Goal: Obtain resource: Download file/media

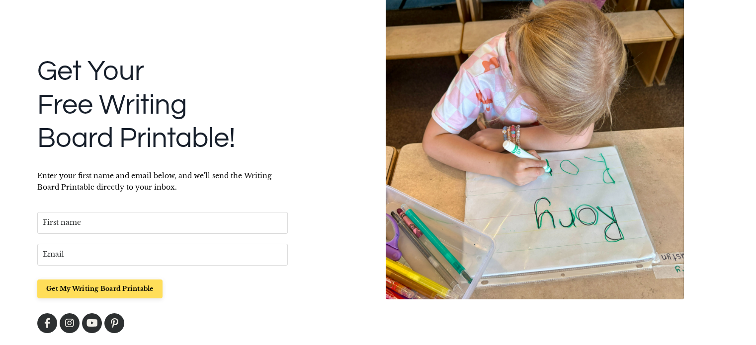
scroll to position [127, 0]
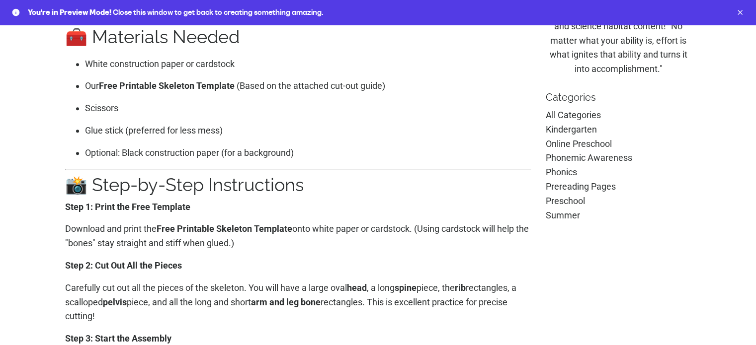
scroll to position [298, 0]
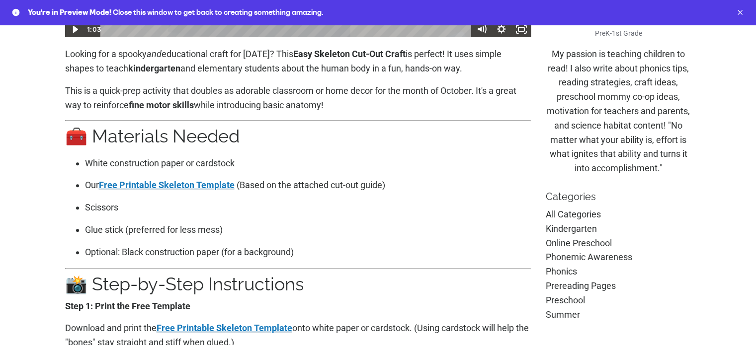
scroll to position [497, 0]
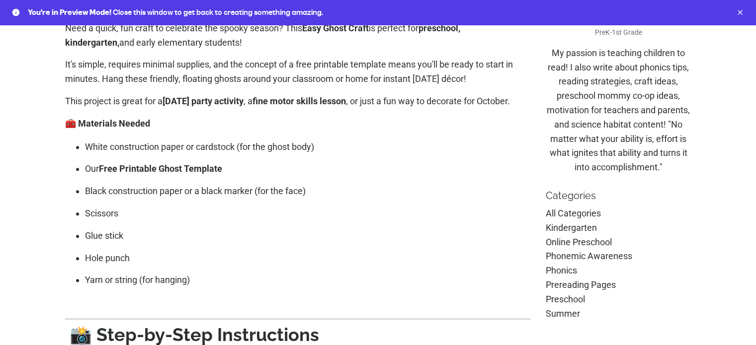
scroll to position [398, 0]
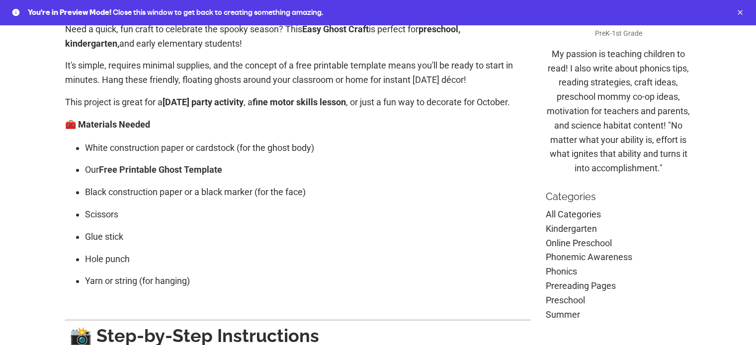
click at [194, 175] on link "Free Printable Ghost Template" at bounding box center [160, 170] width 123 height 10
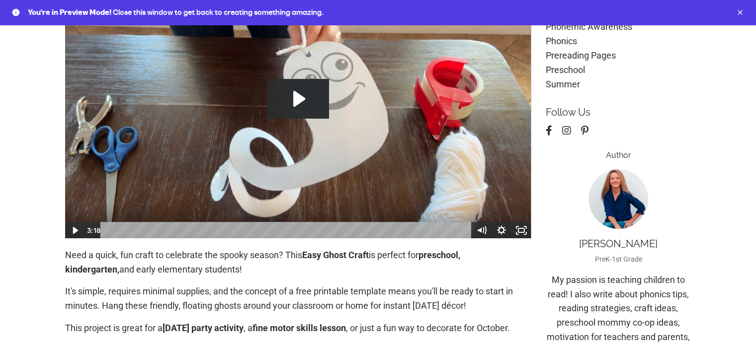
scroll to position [149, 0]
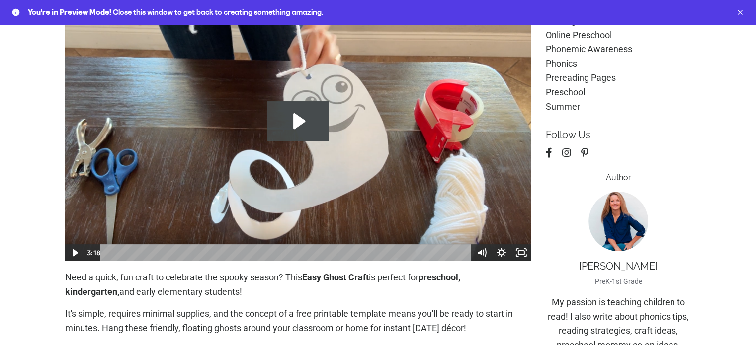
click at [306, 129] on icon "Play Video: file-uploads/sites/2147505858/video/afbc32-4b6-5fff-c0cc-1338033527…" at bounding box center [298, 121] width 62 height 40
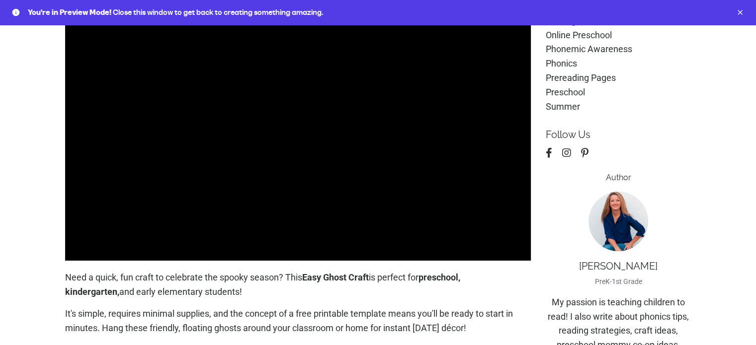
scroll to position [298, 0]
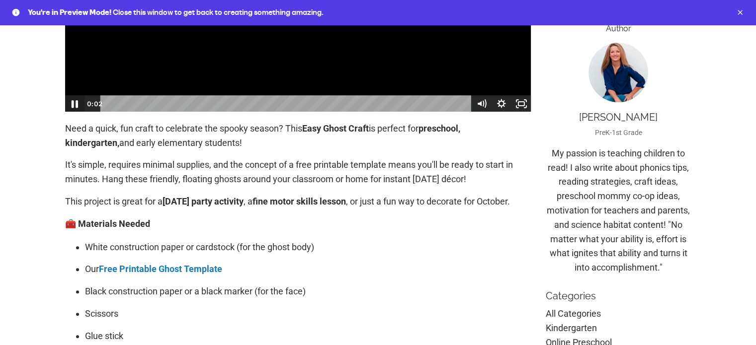
click at [74, 102] on icon "Pause" at bounding box center [75, 104] width 6 height 8
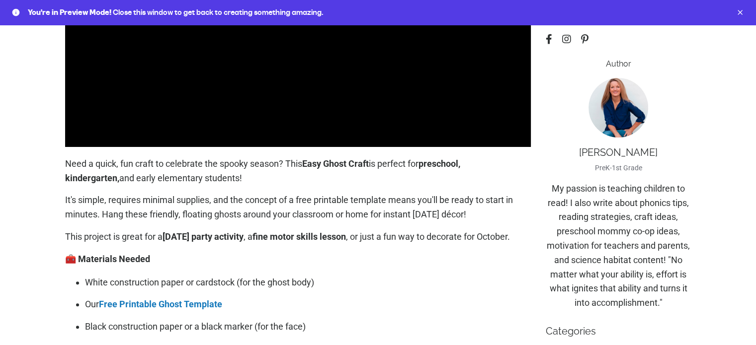
scroll to position [149, 0]
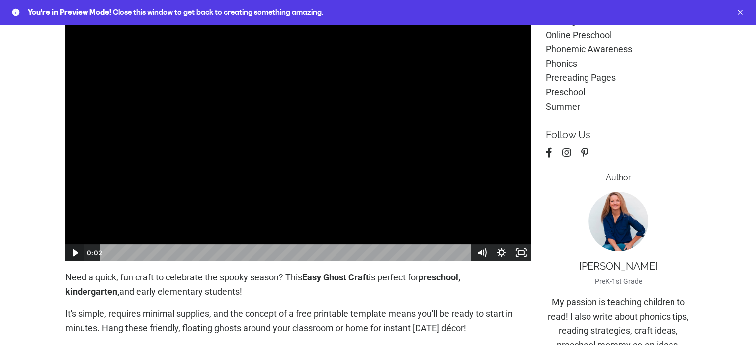
click at [76, 252] on icon "Play Video" at bounding box center [75, 252] width 5 height 7
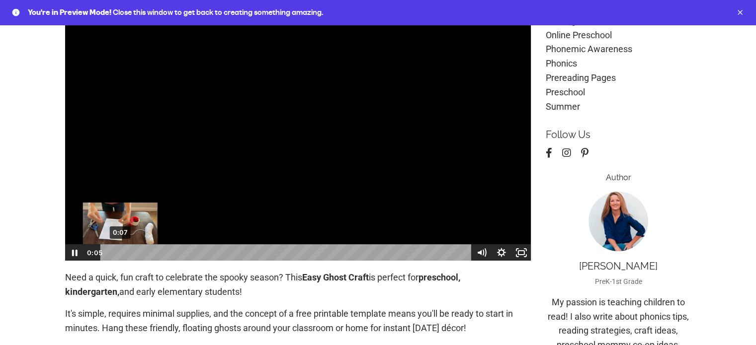
scroll to position [0, 0]
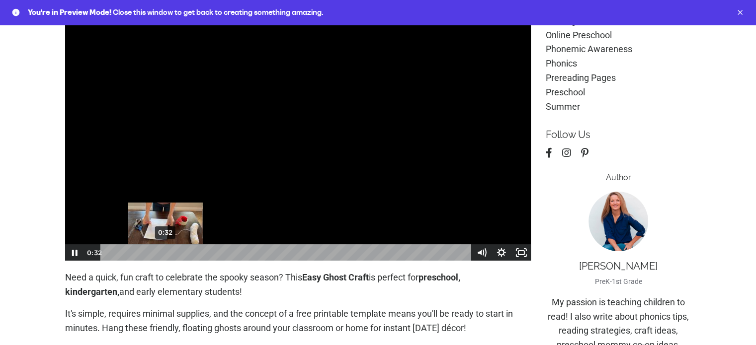
click at [165, 254] on div "0:32" at bounding box center [286, 253] width 359 height 17
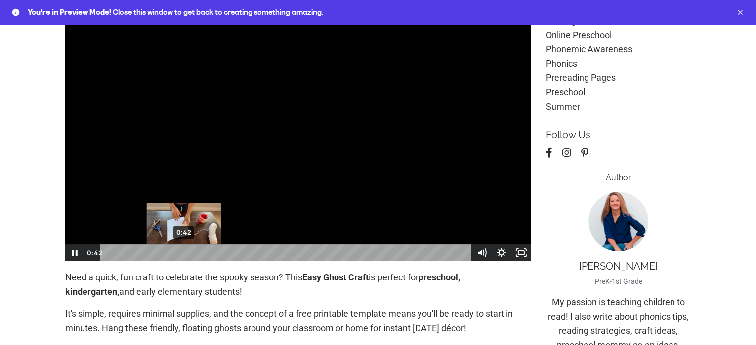
click at [185, 254] on div "0:42" at bounding box center [286, 253] width 359 height 17
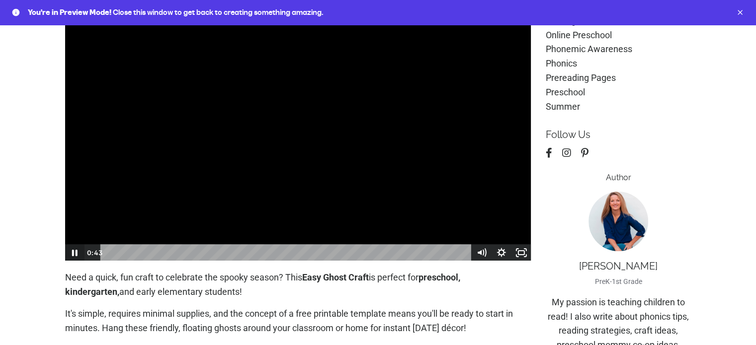
click at [76, 255] on icon "Pause" at bounding box center [74, 253] width 5 height 6
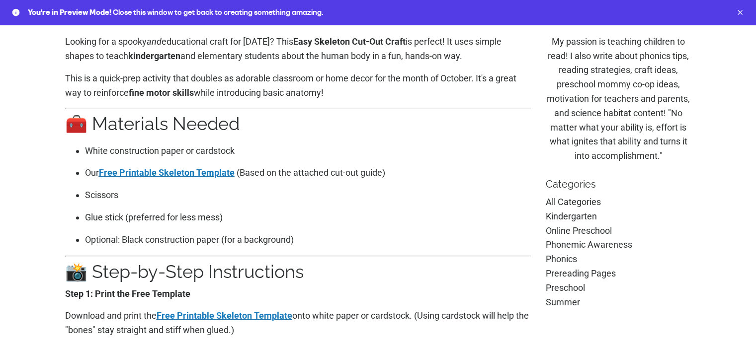
scroll to position [447, 0]
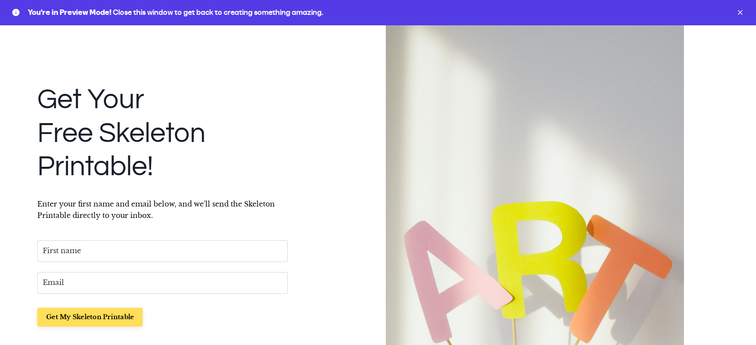
scroll to position [99, 0]
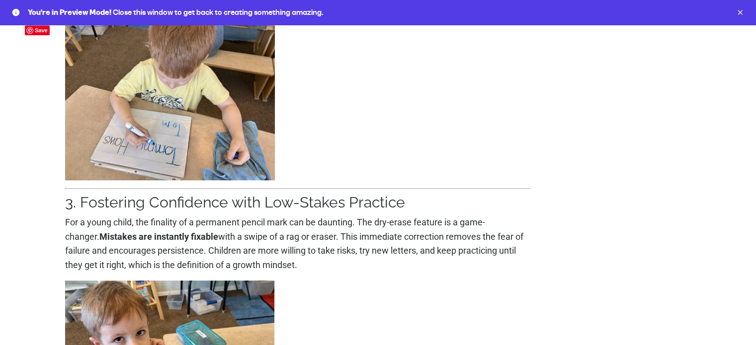
scroll to position [944, 0]
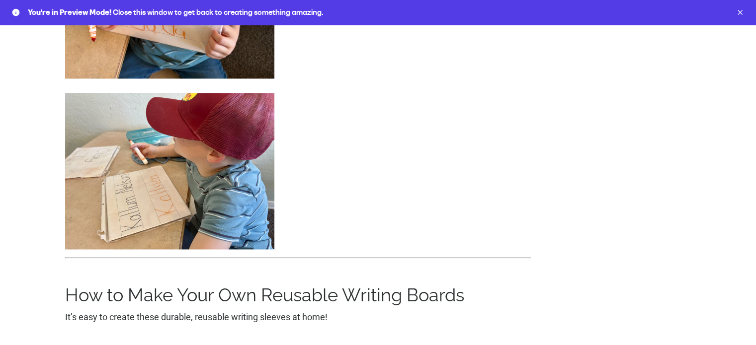
scroll to position [1690, 0]
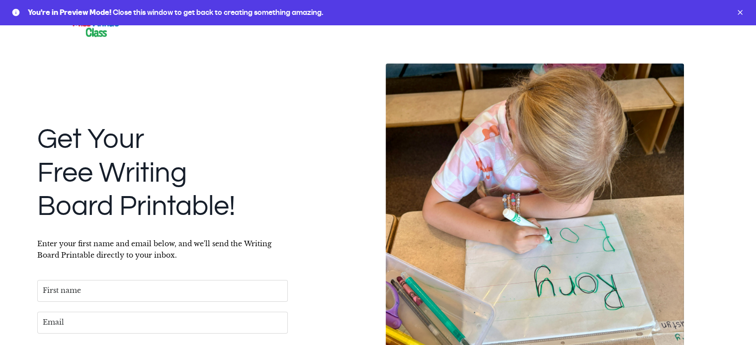
scroll to position [152, 0]
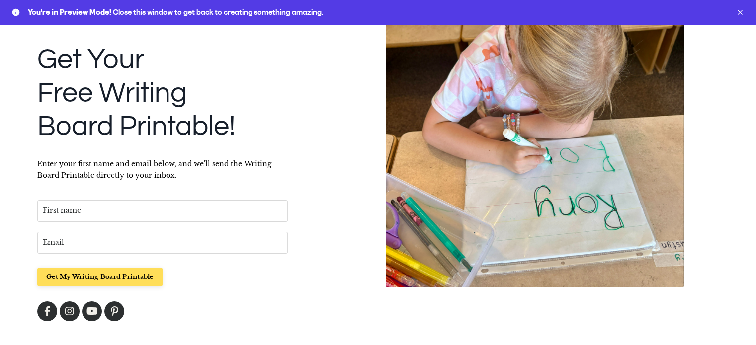
scroll to position [152, 0]
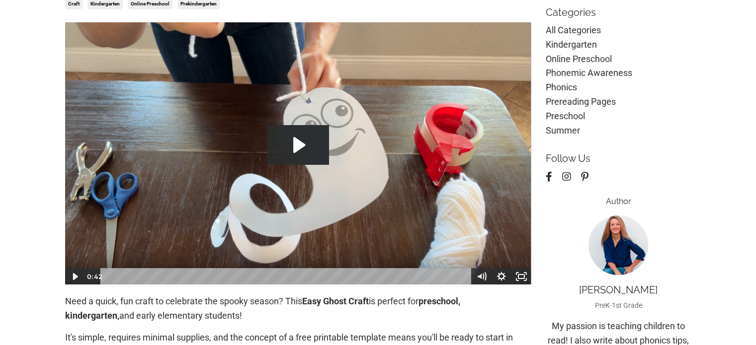
scroll to position [248, 0]
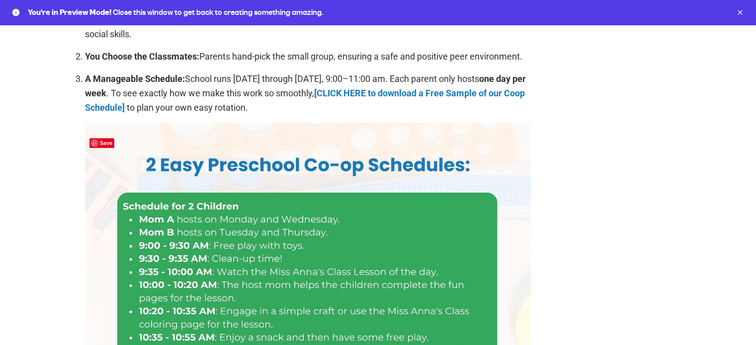
scroll to position [994, 0]
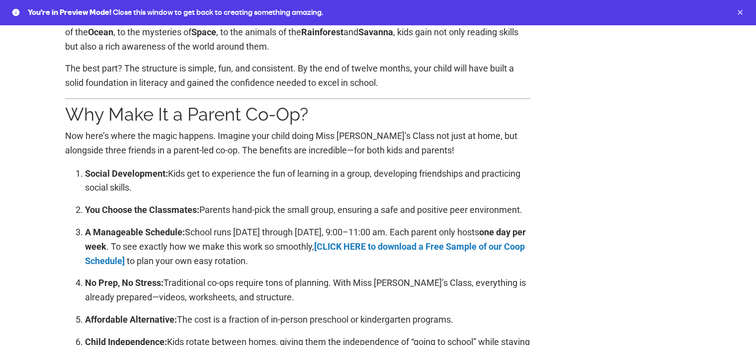
scroll to position [895, 0]
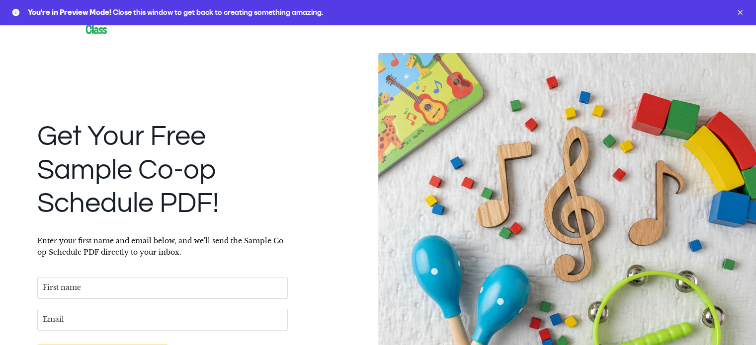
scroll to position [23, 0]
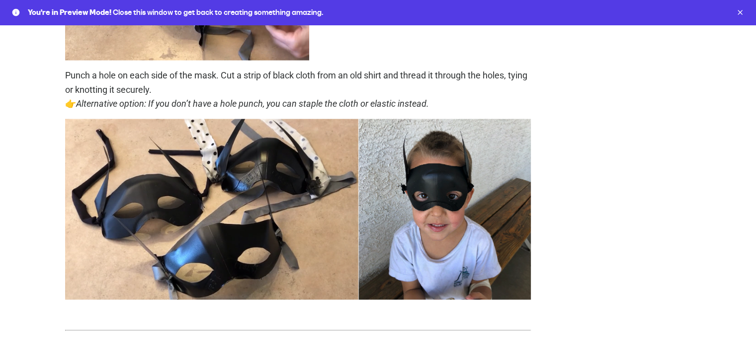
scroll to position [2435, 0]
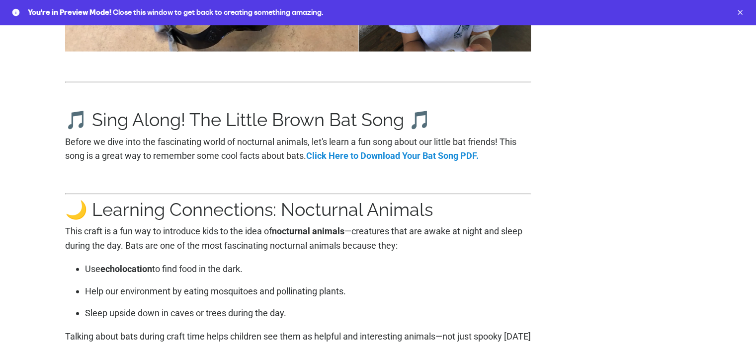
click at [367, 161] on link "Click Here to Download Your Bat Song PDF." at bounding box center [392, 156] width 172 height 10
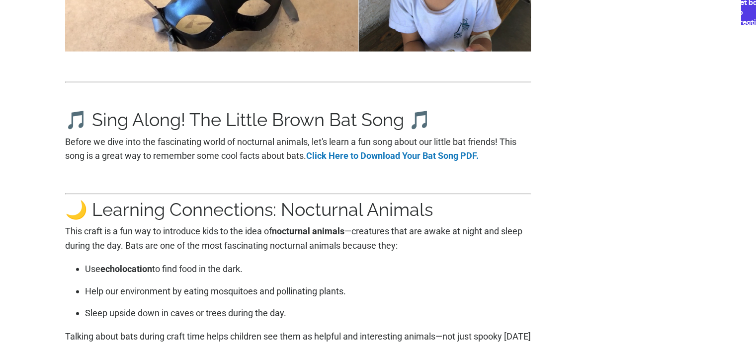
scroll to position [2435, 0]
